Goal: Task Accomplishment & Management: Manage account settings

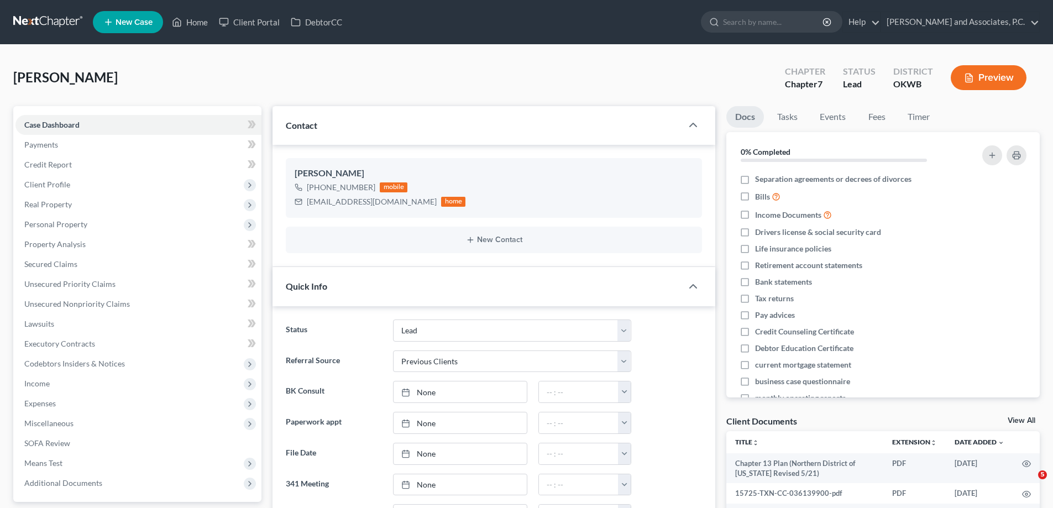
select select "8"
select select "1"
select select "0"
click at [197, 20] on link "Home" at bounding box center [189, 22] width 47 height 20
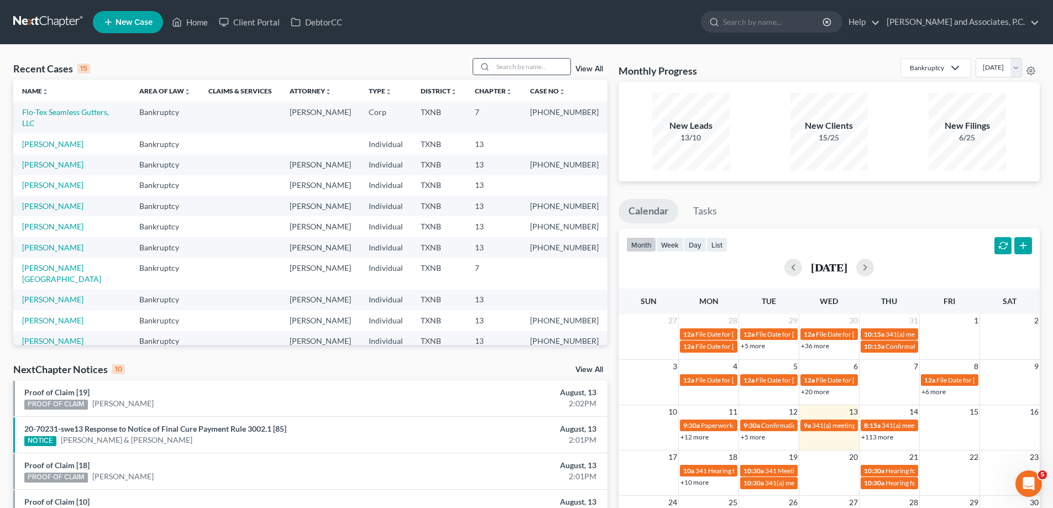
click at [513, 70] on input "search" at bounding box center [531, 67] width 77 height 16
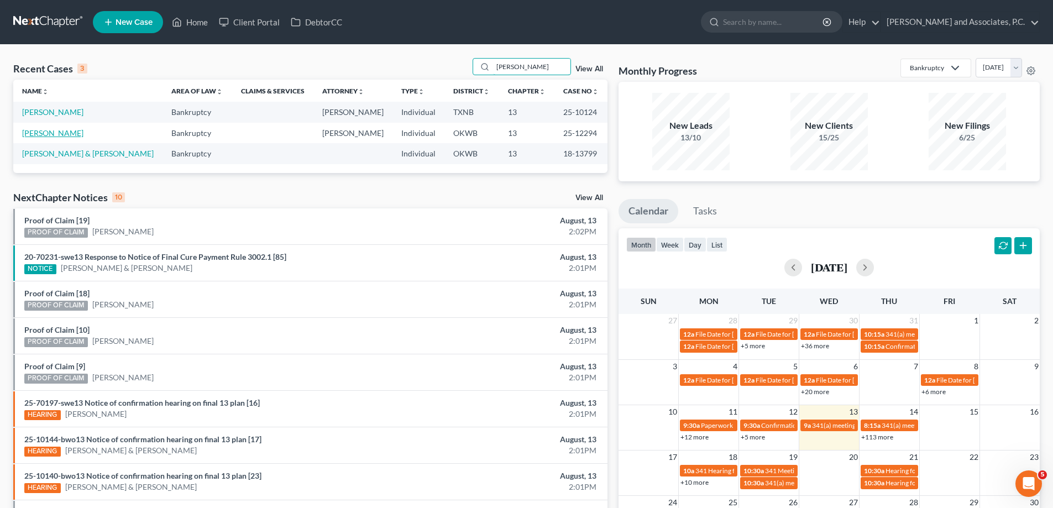
type input "[PERSON_NAME]"
click at [32, 134] on link "[PERSON_NAME]" at bounding box center [52, 132] width 61 height 9
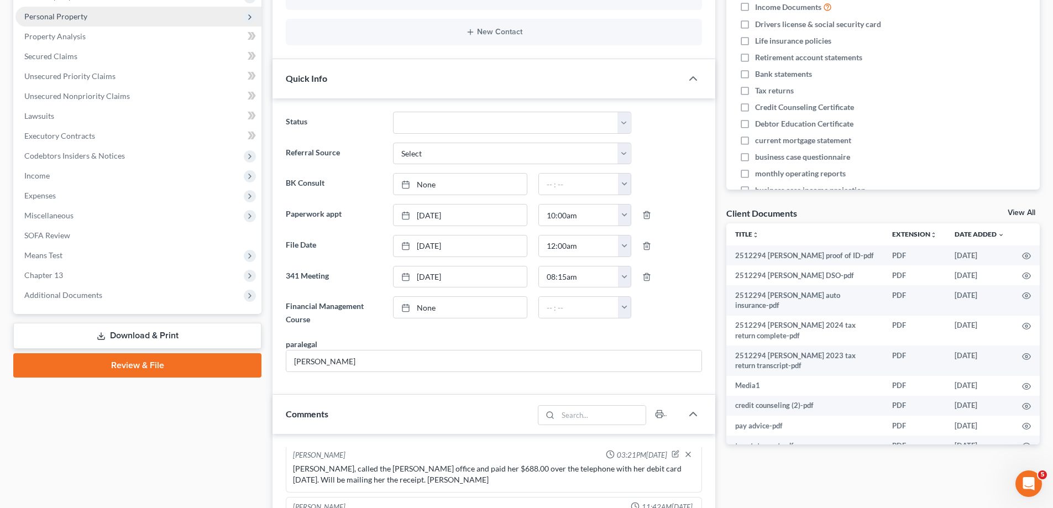
scroll to position [221, 0]
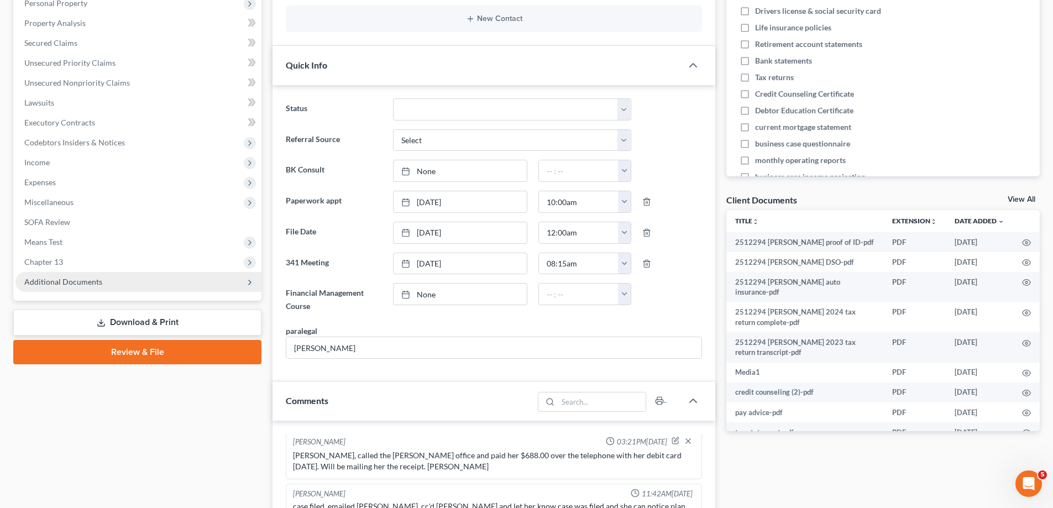
click at [96, 282] on span "Additional Documents" at bounding box center [63, 281] width 78 height 9
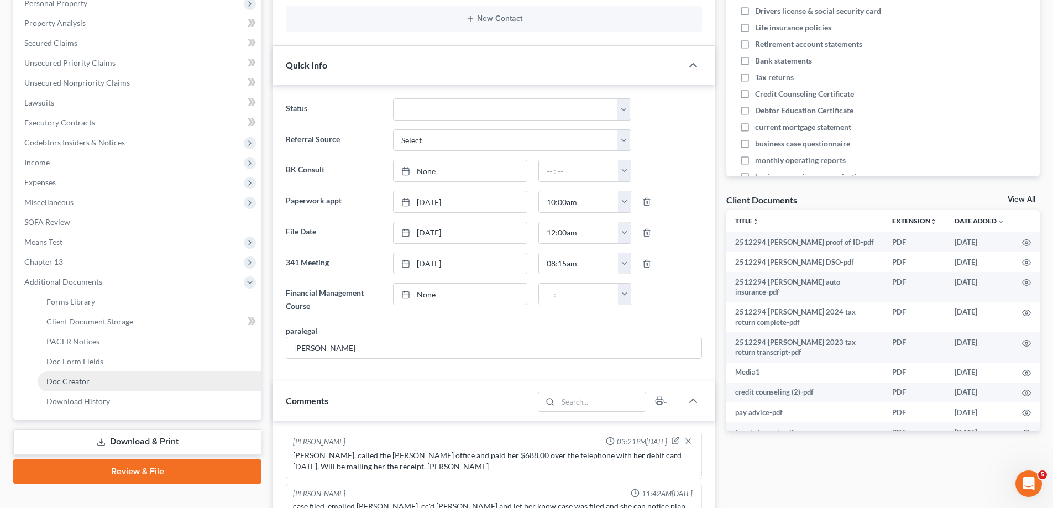
click at [99, 379] on link "Doc Creator" at bounding box center [150, 381] width 224 height 20
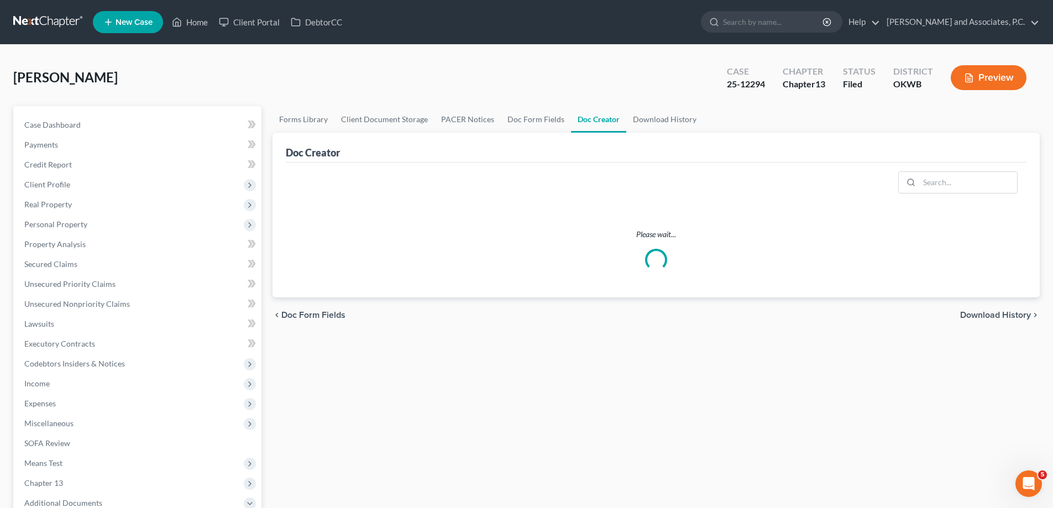
scroll to position [166, 0]
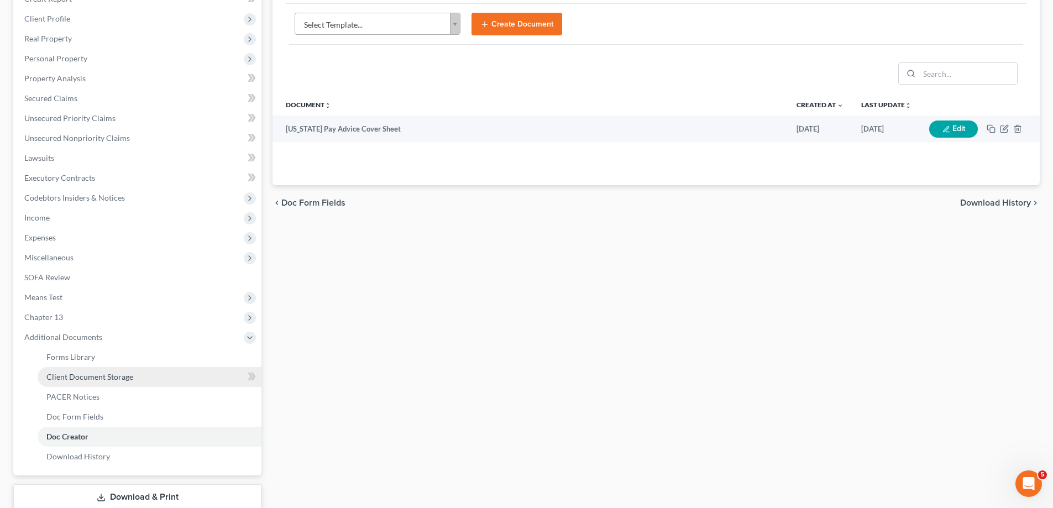
click at [103, 373] on span "Client Document Storage" at bounding box center [89, 376] width 87 height 9
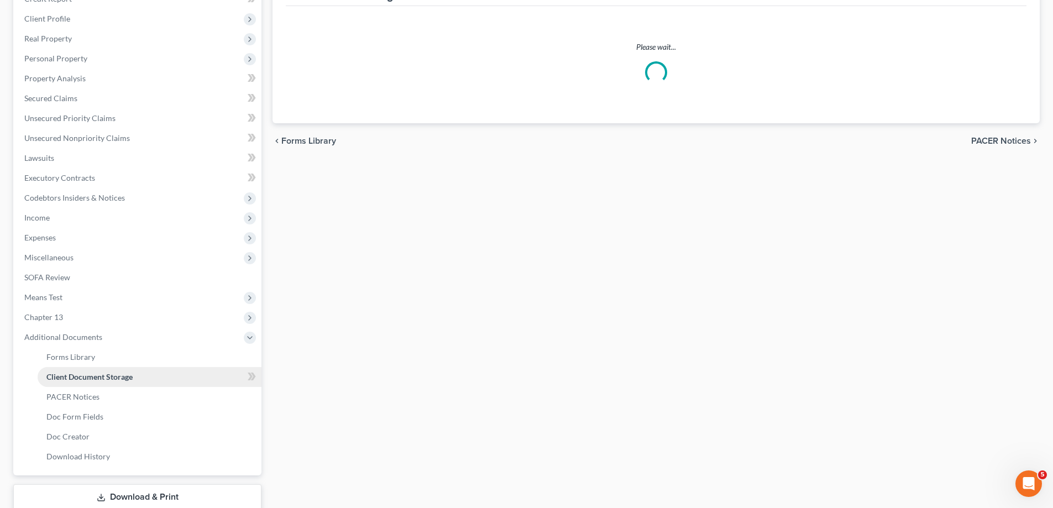
scroll to position [94, 0]
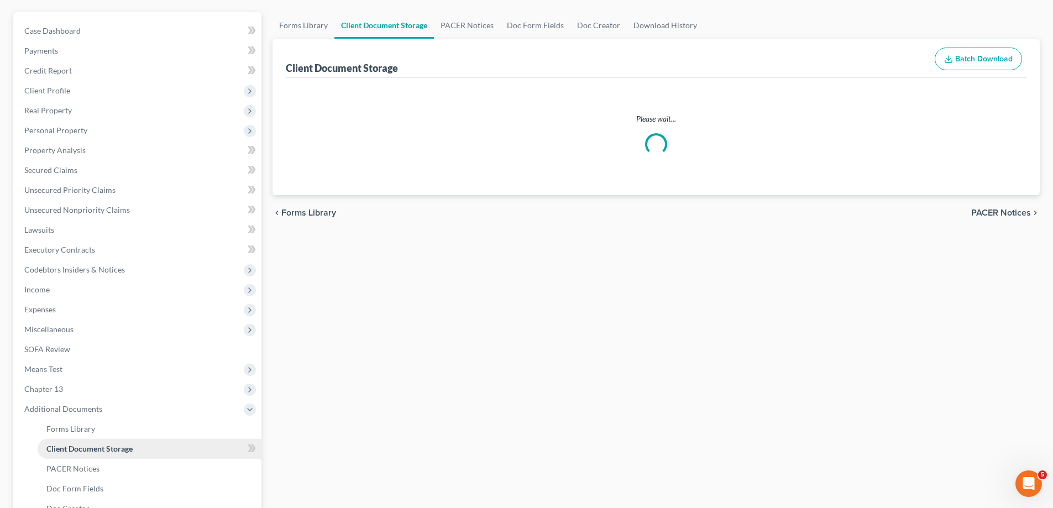
select select "3"
select select "0"
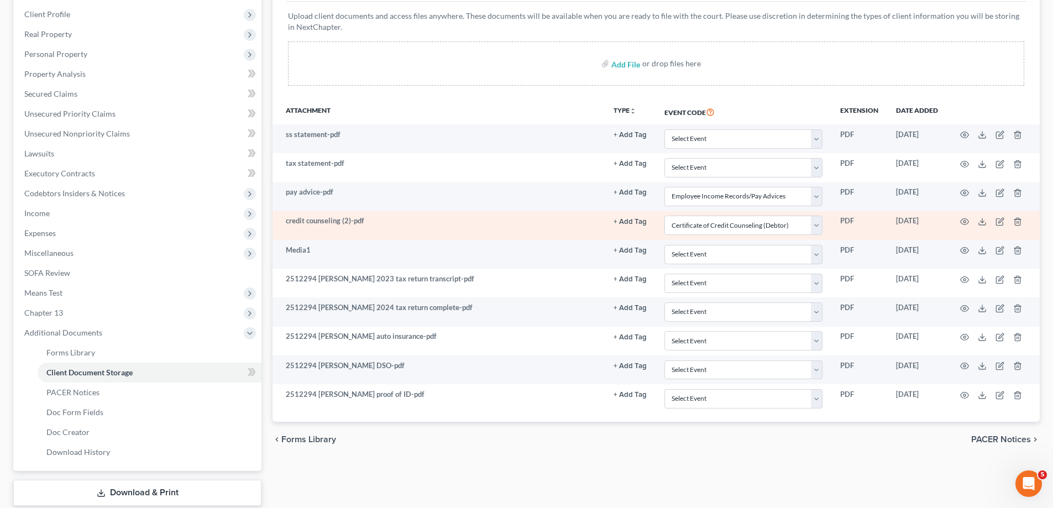
scroll to position [221, 0]
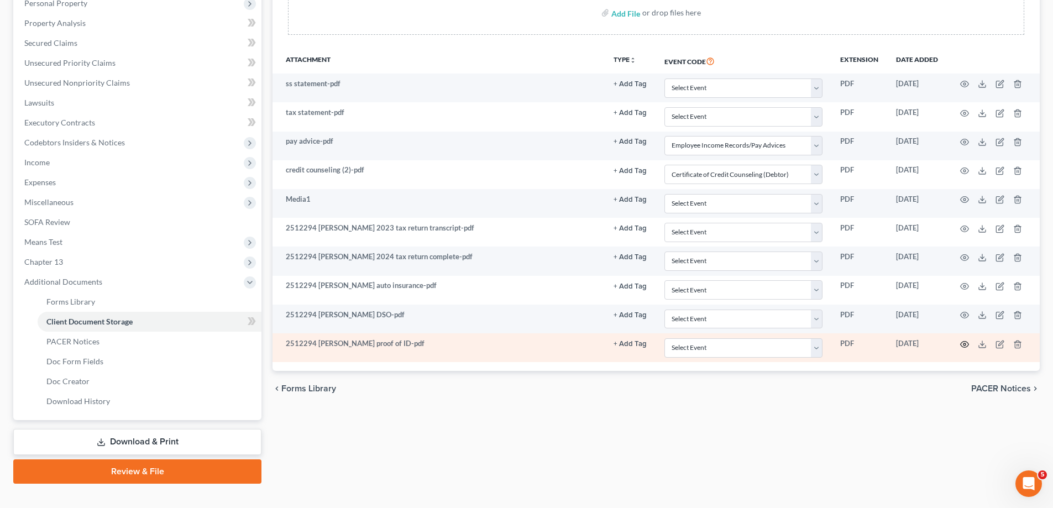
click at [963, 342] on icon "button" at bounding box center [964, 344] width 8 height 6
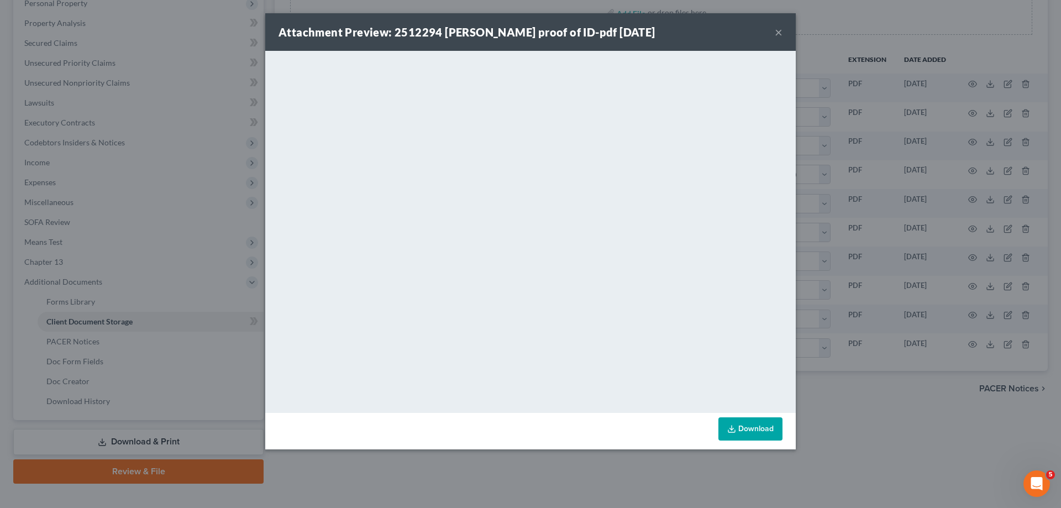
click at [779, 33] on button "×" at bounding box center [779, 31] width 8 height 13
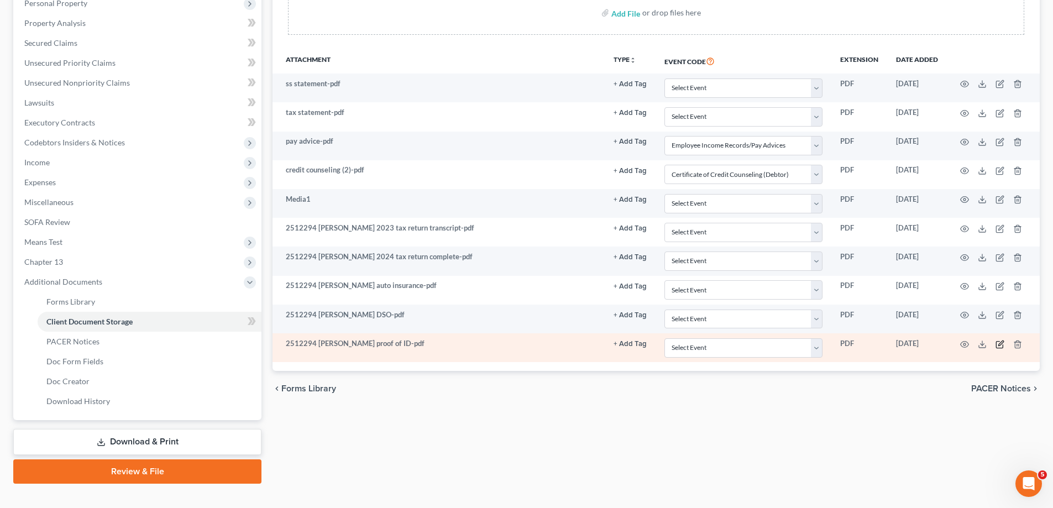
click at [999, 345] on icon "button" at bounding box center [999, 344] width 9 height 9
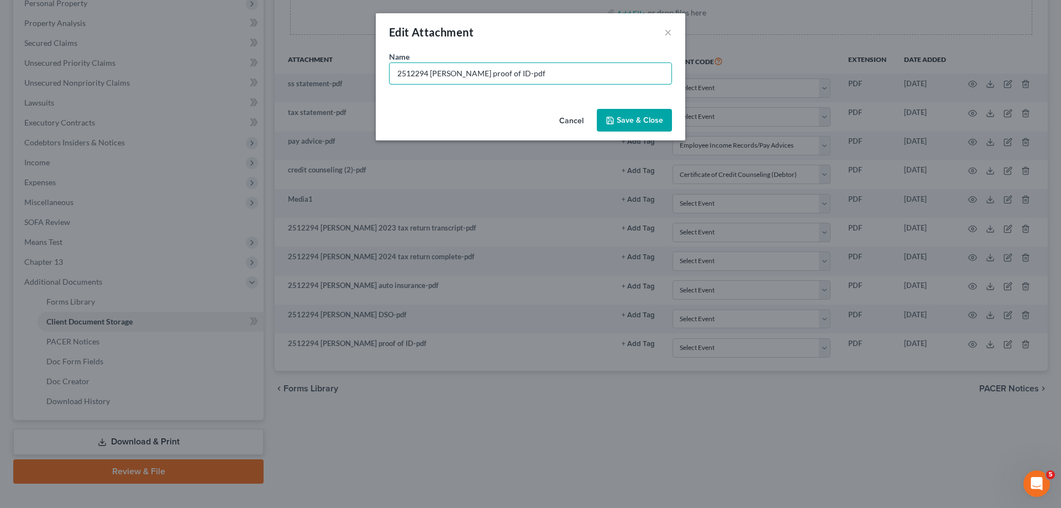
drag, startPoint x: 429, startPoint y: 73, endPoint x: 380, endPoint y: 72, distance: 49.8
click at [380, 72] on div "Name * 2512294 [PERSON_NAME] proof of ID-pdf" at bounding box center [530, 78] width 309 height 54
type input "[PERSON_NAME], D - ID & SS card"
click at [640, 123] on span "Save & Close" at bounding box center [640, 119] width 46 height 9
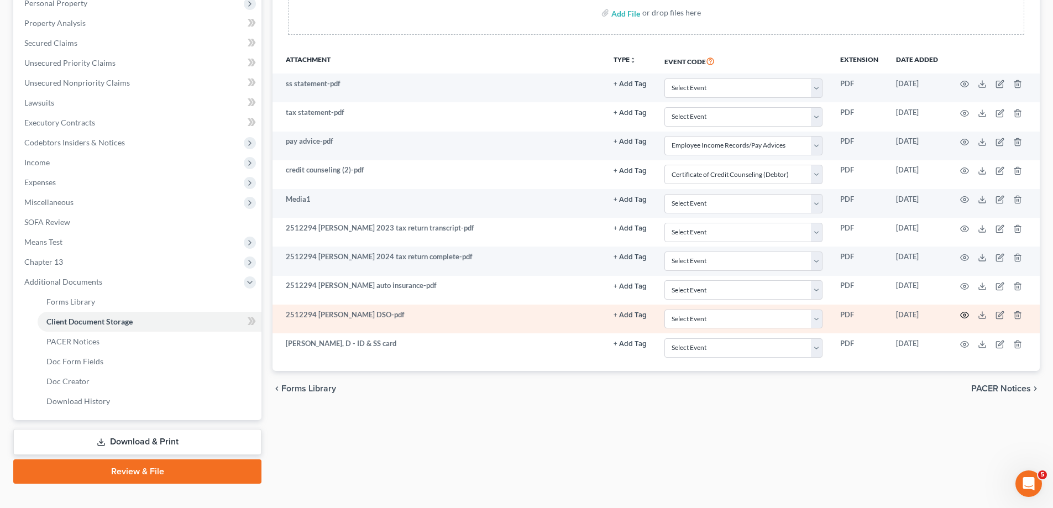
click at [962, 316] on icon "button" at bounding box center [964, 315] width 9 height 9
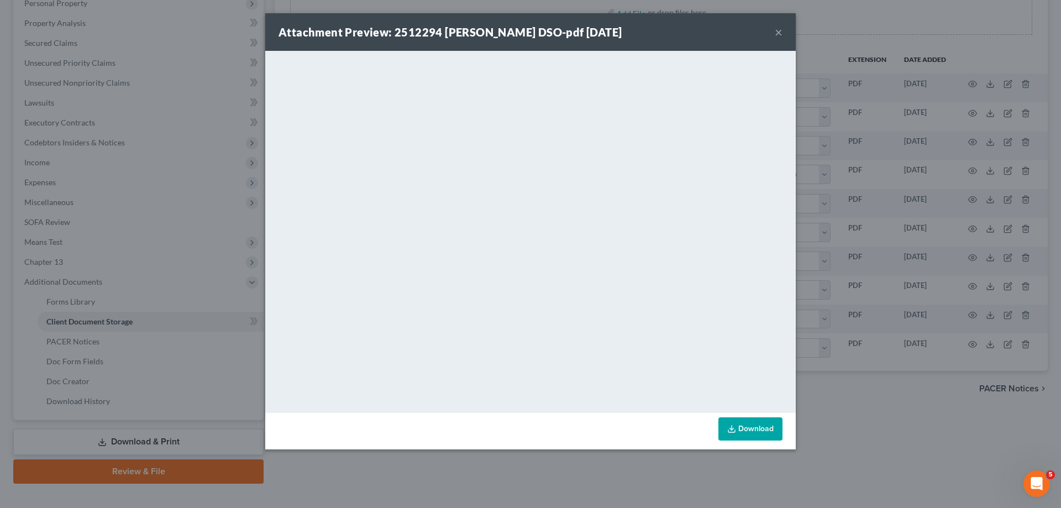
click at [776, 31] on button "×" at bounding box center [779, 31] width 8 height 13
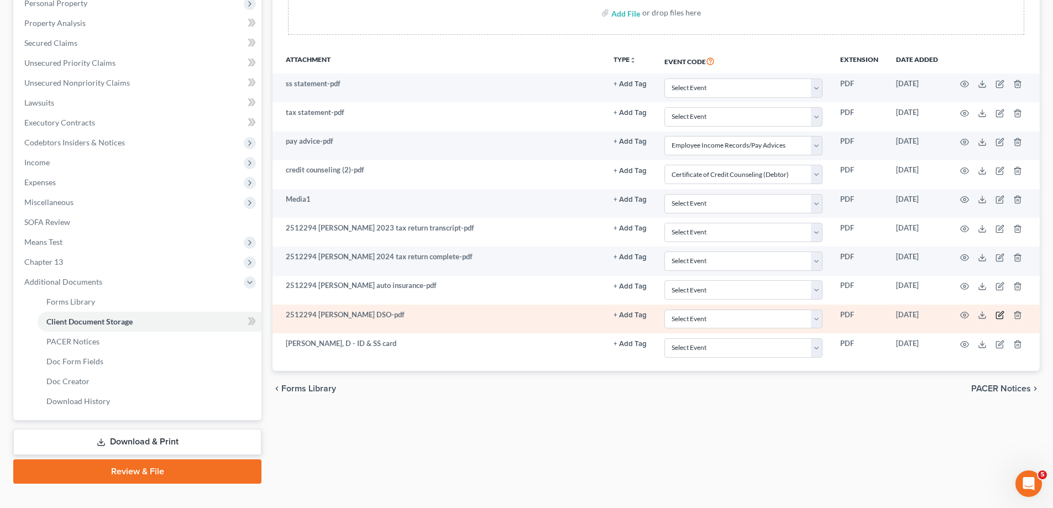
click at [1001, 316] on icon "button" at bounding box center [999, 315] width 9 height 9
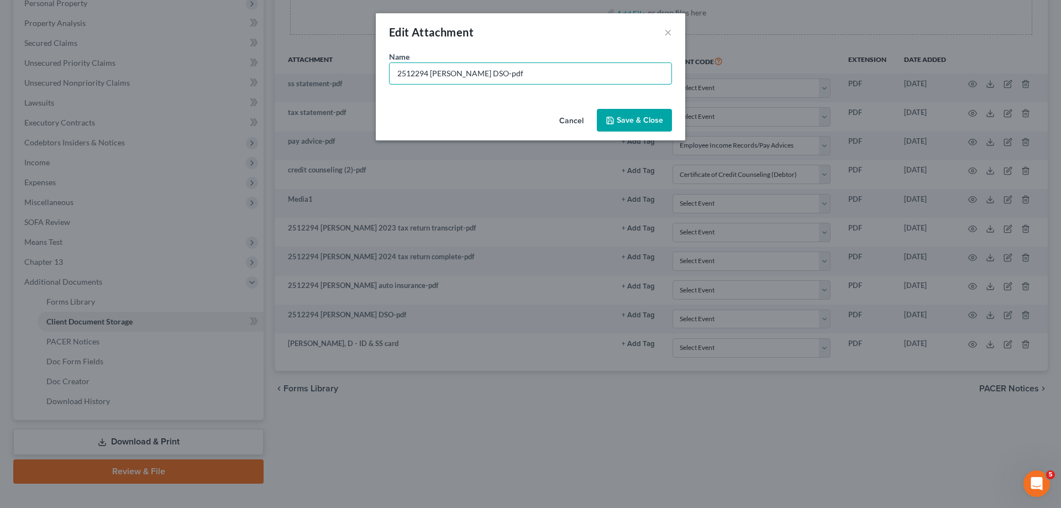
drag, startPoint x: 454, startPoint y: 75, endPoint x: 381, endPoint y: 81, distance: 73.2
click at [381, 81] on div "Name * 2512294 [PERSON_NAME] DSO-pdf" at bounding box center [530, 78] width 309 height 54
type input "[PERSON_NAME], D - DSO"
click at [655, 121] on span "Save & Close" at bounding box center [640, 119] width 46 height 9
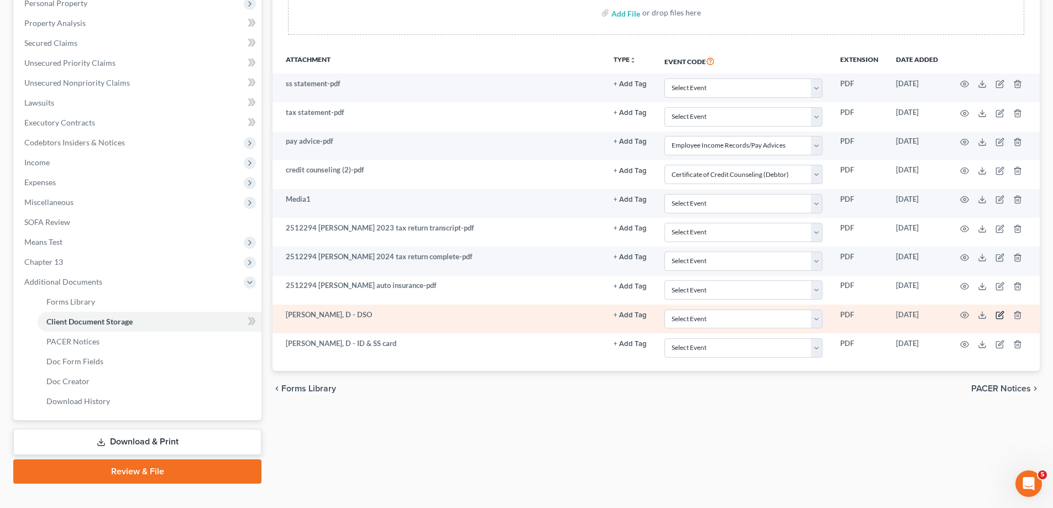
click at [1004, 313] on icon "button" at bounding box center [999, 315] width 9 height 9
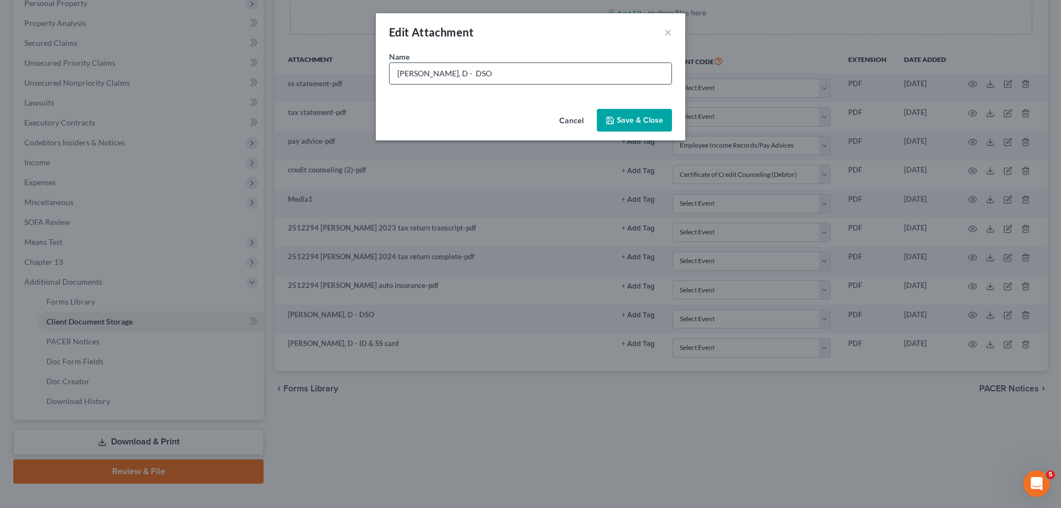
click at [453, 77] on input "[PERSON_NAME], D - DSO" at bounding box center [531, 73] width 282 height 21
type input "[PERSON_NAME], D - DSO statement"
click at [647, 118] on span "Save & Close" at bounding box center [640, 119] width 46 height 9
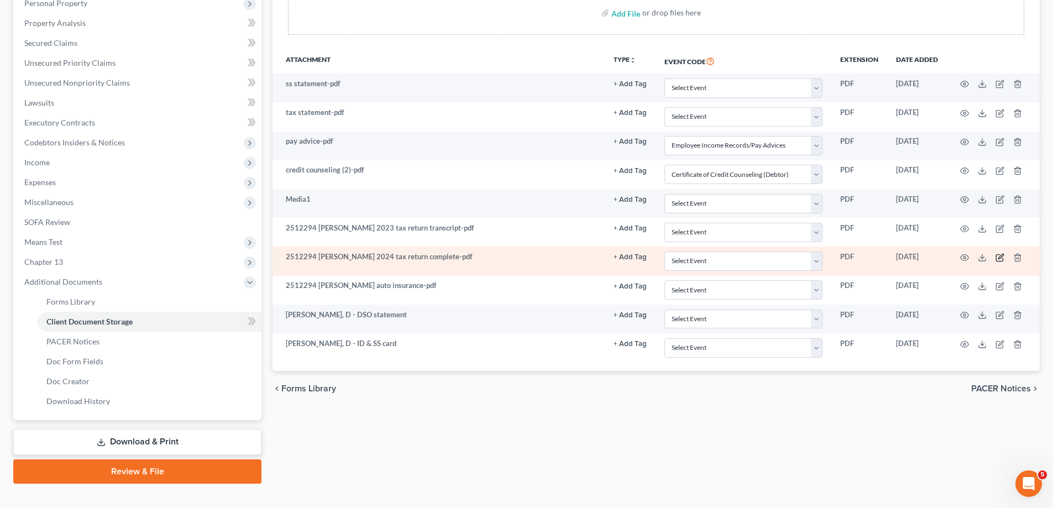
click at [997, 256] on icon "button" at bounding box center [999, 257] width 9 height 9
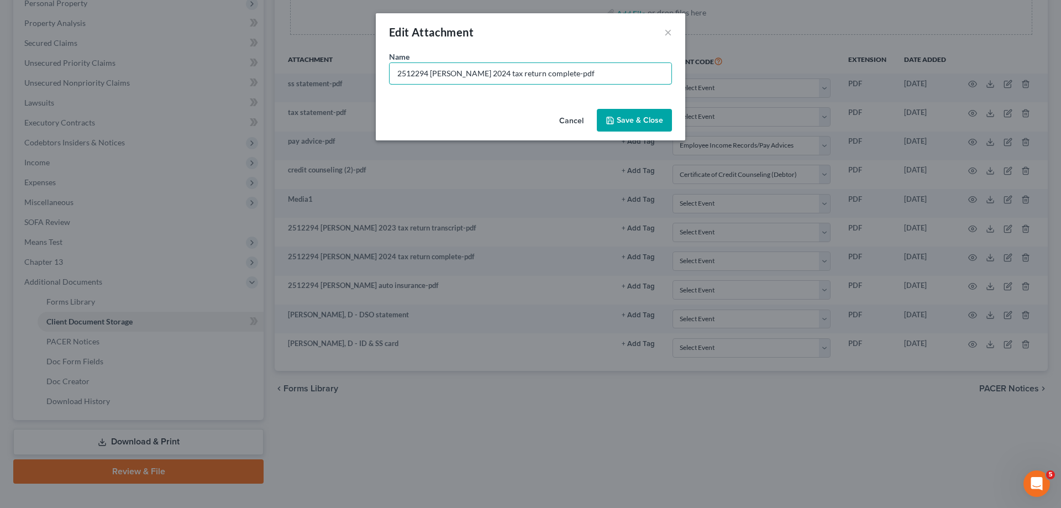
drag, startPoint x: 429, startPoint y: 71, endPoint x: 386, endPoint y: 70, distance: 43.7
click at [387, 71] on div "Name * 2512294 [PERSON_NAME] 2024 tax return complete-pdf" at bounding box center [530, 78] width 309 height 54
type input "[PERSON_NAME], D - 2024 tax return"
click at [631, 120] on span "Save & Close" at bounding box center [640, 119] width 46 height 9
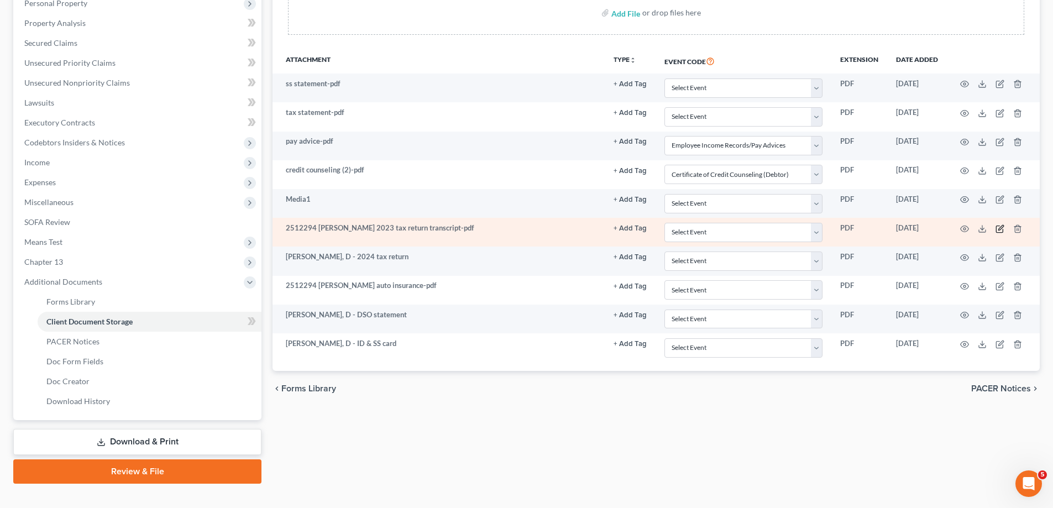
click at [1000, 226] on icon "button" at bounding box center [999, 228] width 9 height 9
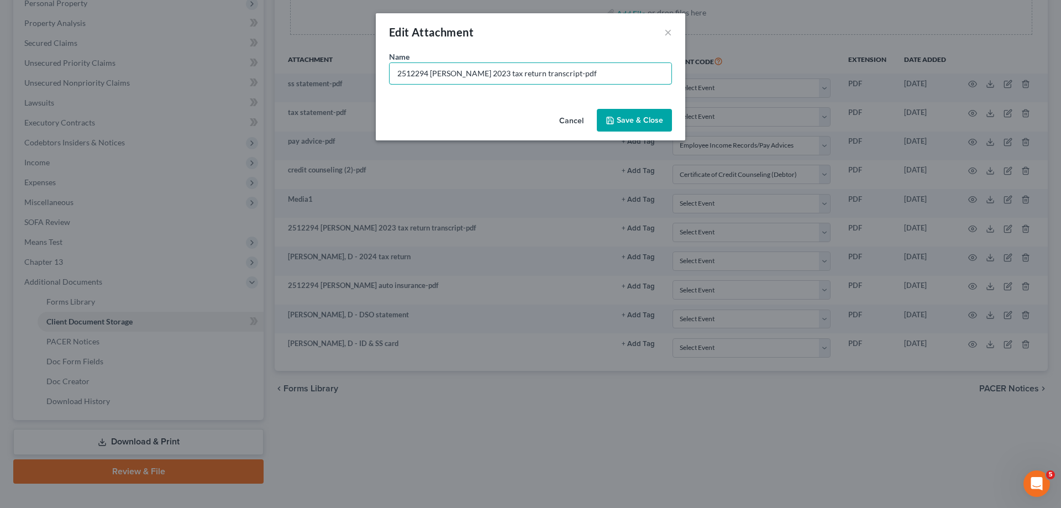
drag, startPoint x: 455, startPoint y: 72, endPoint x: 392, endPoint y: 85, distance: 64.2
click at [392, 85] on div "Name * 2512294 [PERSON_NAME] 2023 tax return transcript-pdf" at bounding box center [530, 78] width 309 height 54
type input "[PERSON_NAME], D - 2023 tax return transcript"
click at [631, 128] on button "Save & Close" at bounding box center [634, 120] width 75 height 23
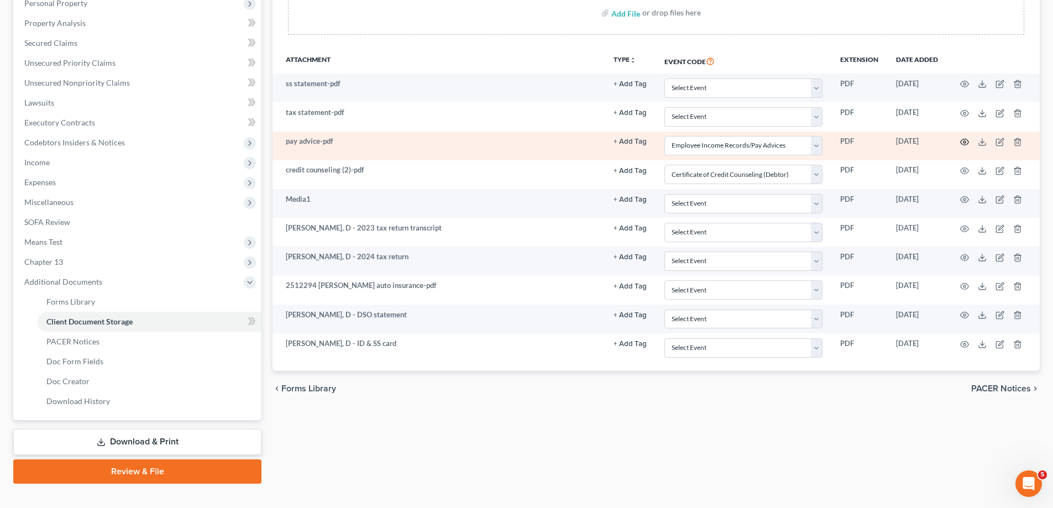
click at [963, 144] on icon "button" at bounding box center [964, 142] width 9 height 9
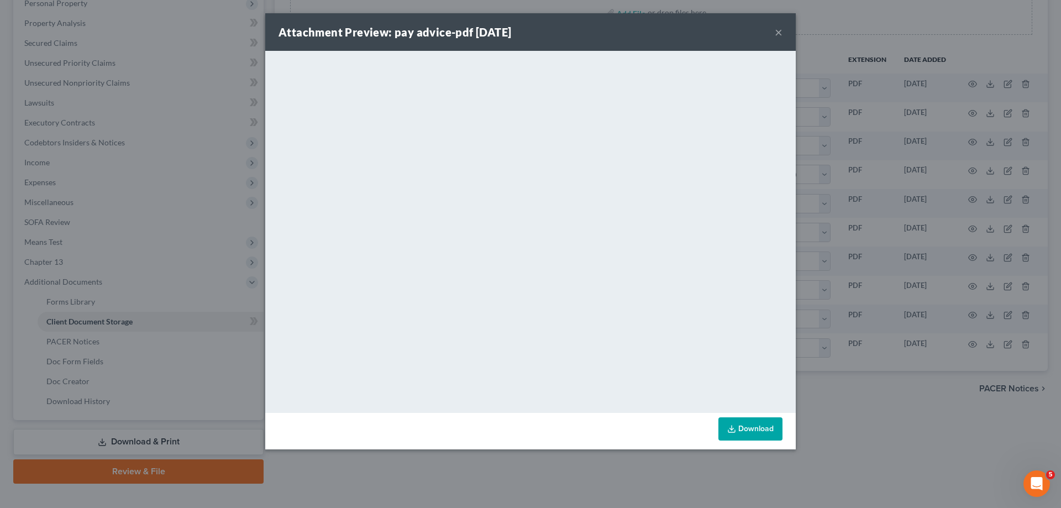
click at [777, 30] on button "×" at bounding box center [779, 31] width 8 height 13
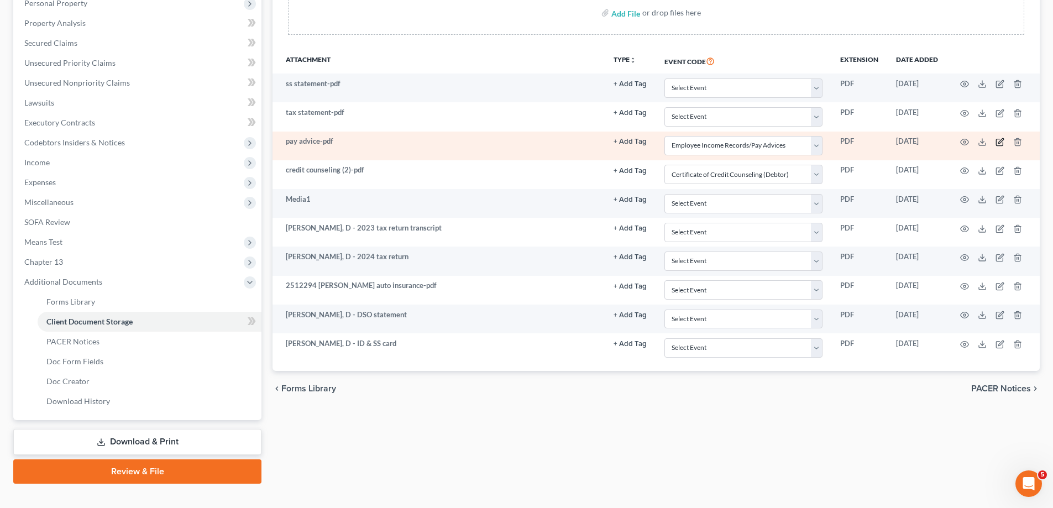
click at [999, 141] on icon "button" at bounding box center [1000, 140] width 5 height 5
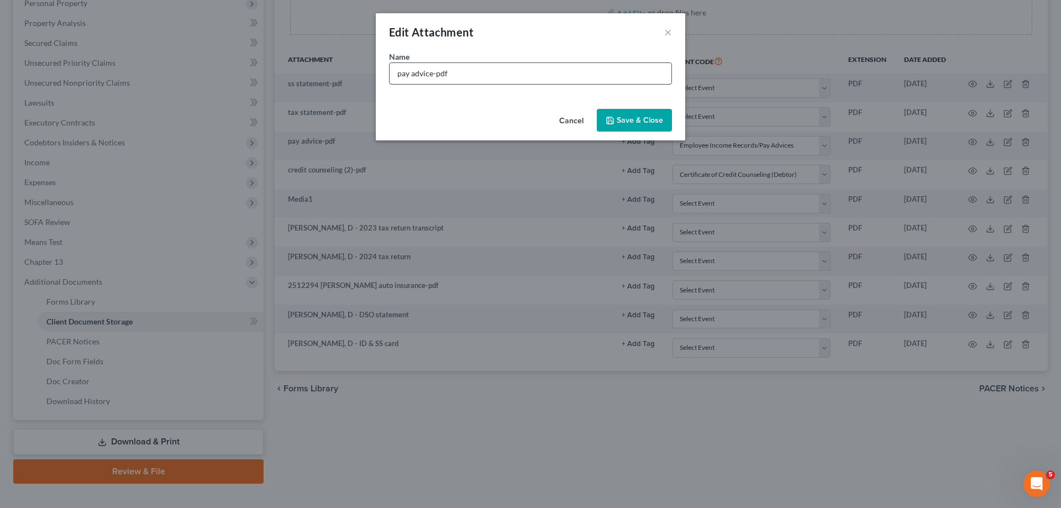
click at [400, 75] on input "pay advice-pdf" at bounding box center [531, 73] width 282 height 21
type input "[PERSON_NAME], D - Pay Advice & pay stubs"
click at [618, 119] on span "Save & Close" at bounding box center [640, 119] width 46 height 9
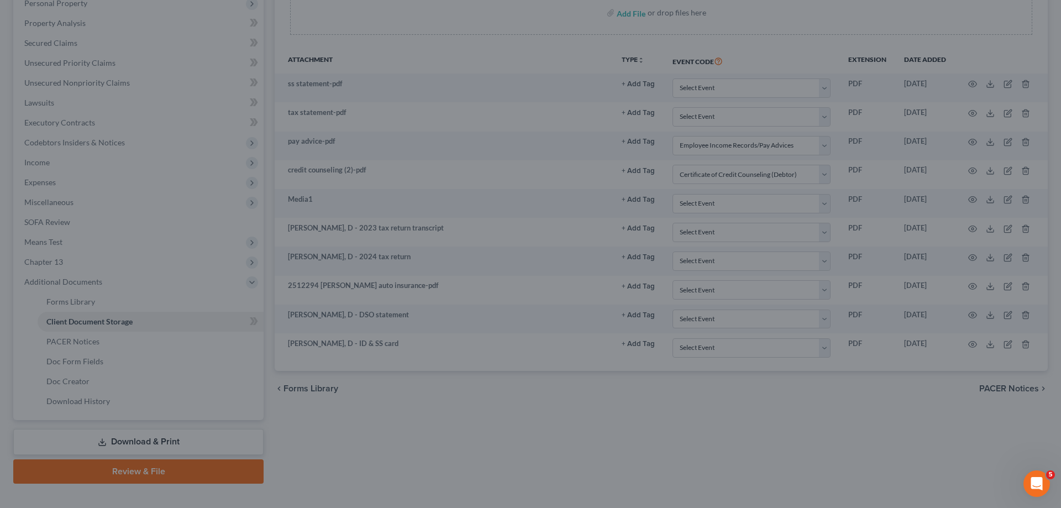
select select "3"
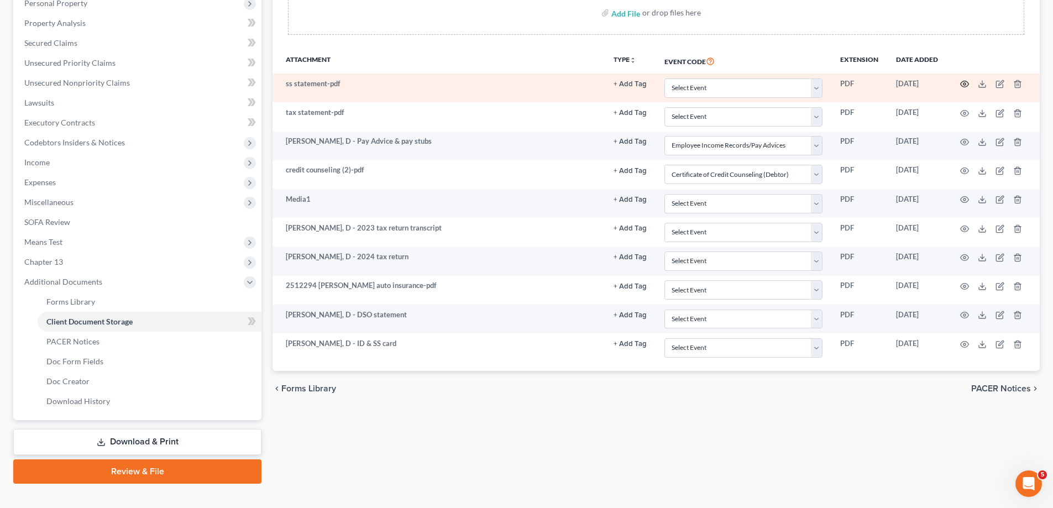
click at [964, 80] on icon "button" at bounding box center [964, 84] width 9 height 9
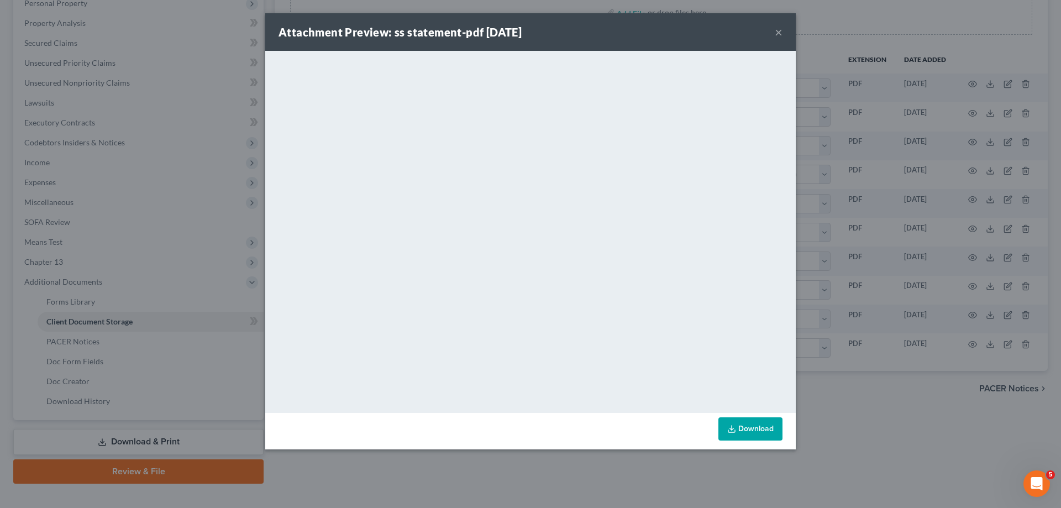
click at [779, 36] on button "×" at bounding box center [779, 31] width 8 height 13
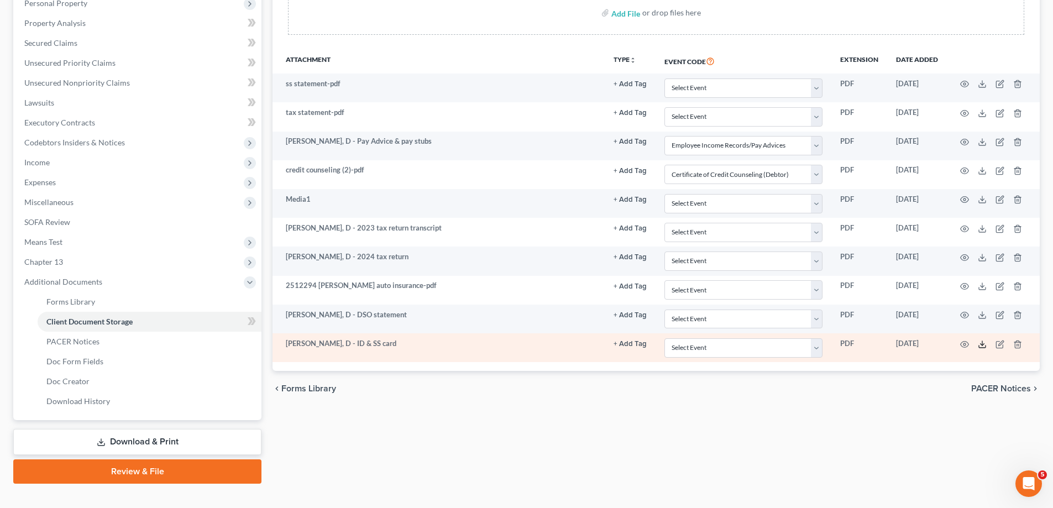
click at [981, 345] on icon at bounding box center [982, 344] width 9 height 9
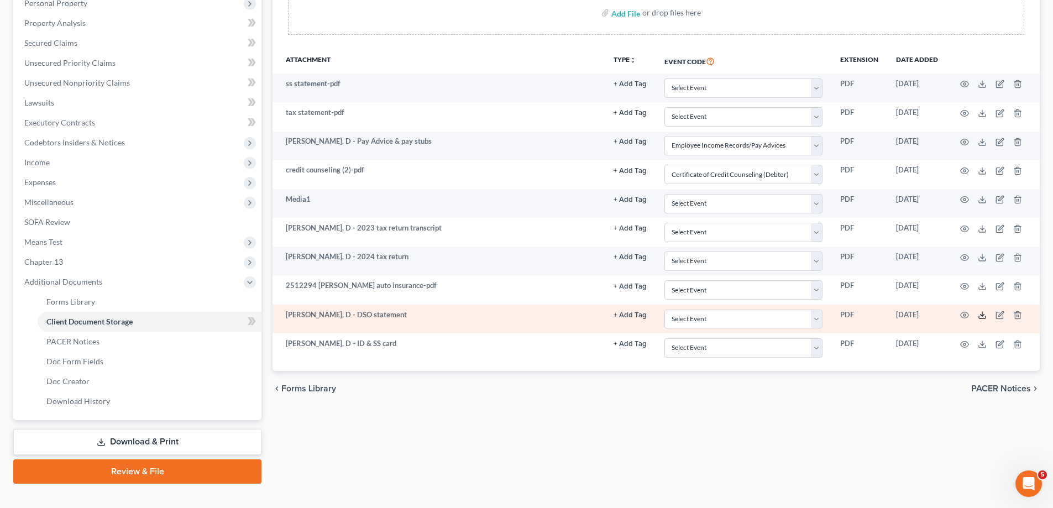
click at [984, 319] on icon at bounding box center [982, 315] width 9 height 9
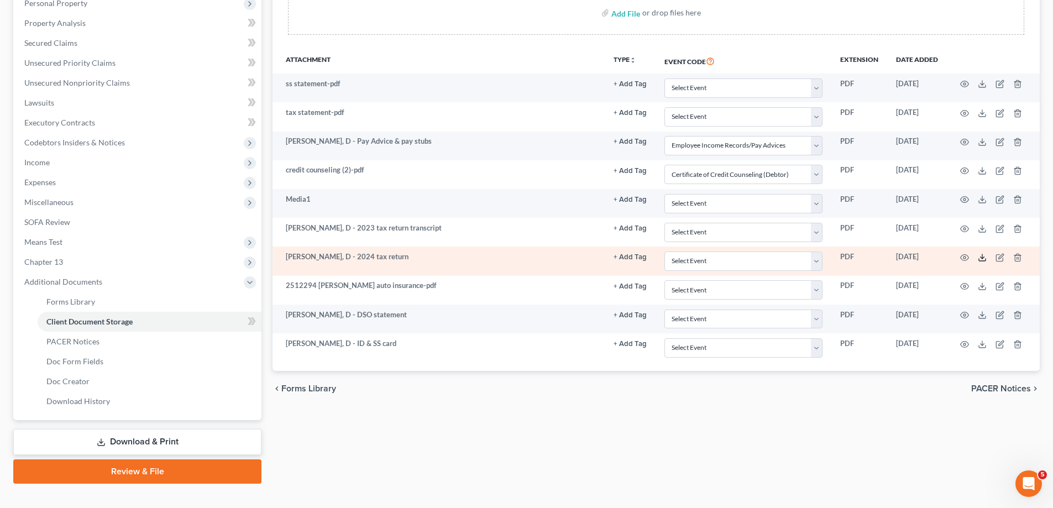
click at [983, 259] on icon at bounding box center [982, 257] width 9 height 9
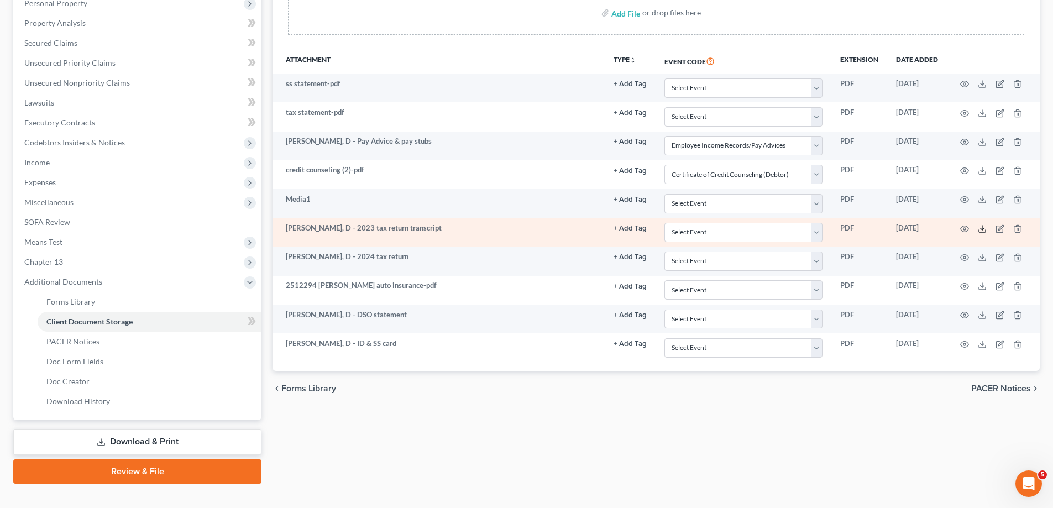
click at [982, 229] on line at bounding box center [982, 227] width 0 height 4
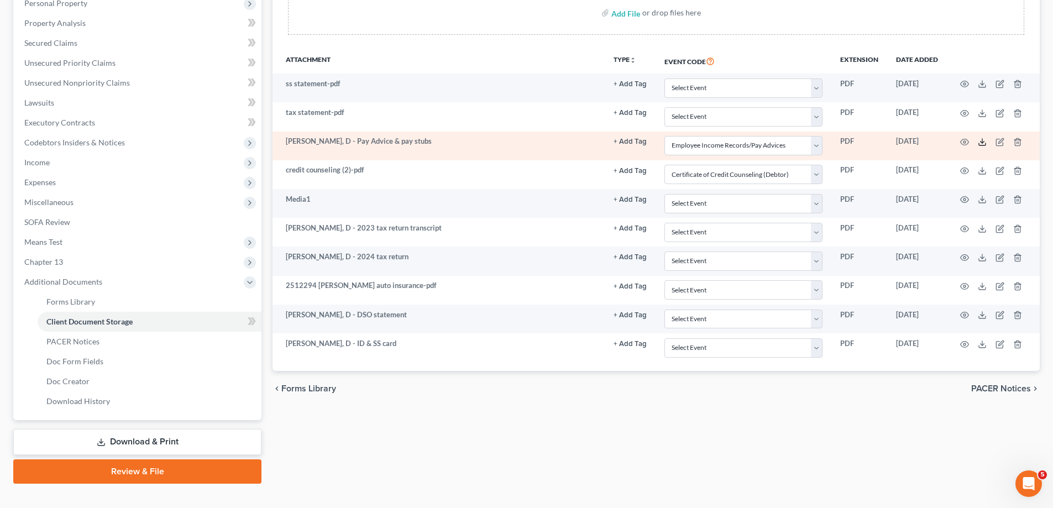
click at [982, 145] on icon at bounding box center [982, 144] width 7 height 2
